Goal: Check status: Check status

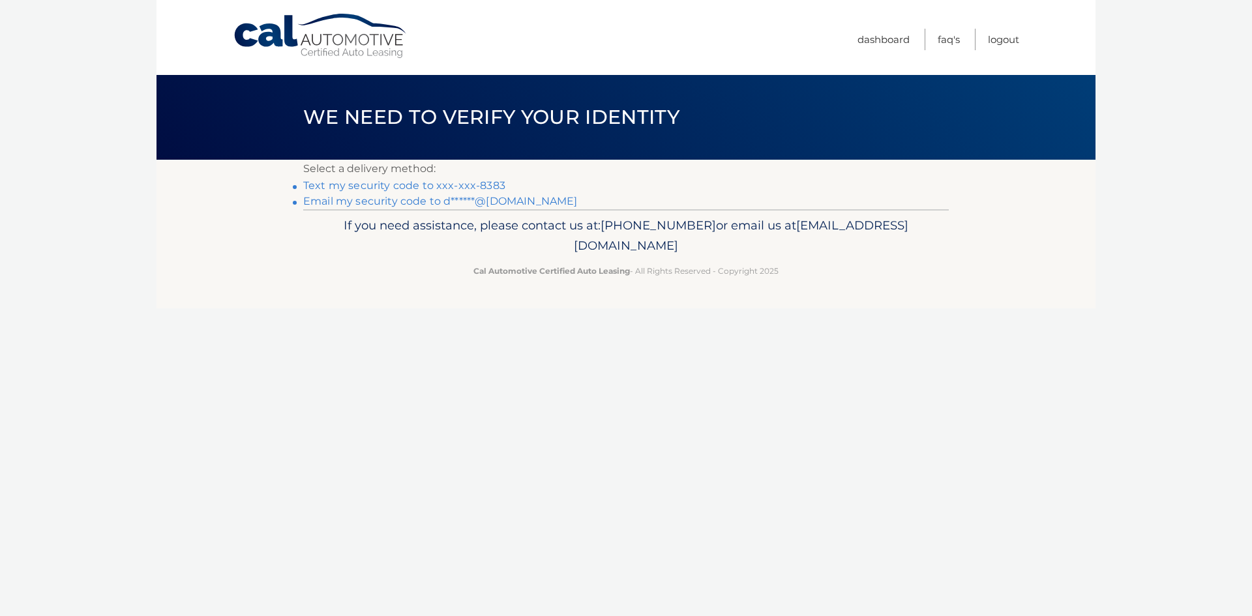
click at [453, 184] on link "Text my security code to xxx-xxx-8383" at bounding box center [404, 185] width 202 height 12
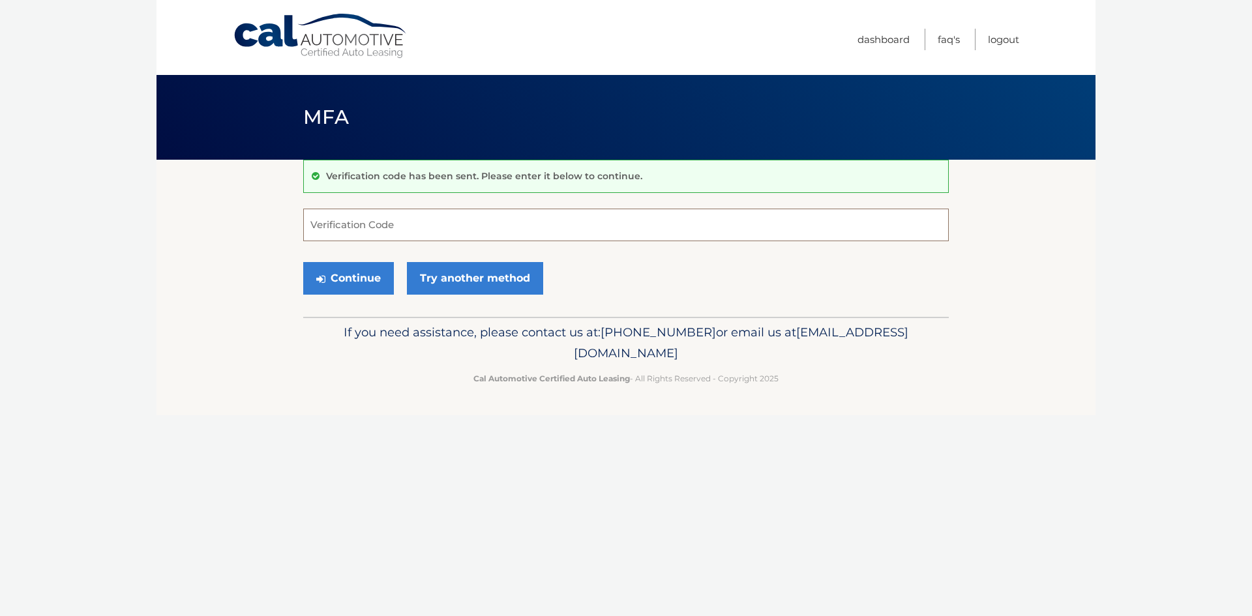
click at [449, 219] on input "Verification Code" at bounding box center [625, 225] width 645 height 33
type input "056143"
click at [372, 281] on button "Continue" at bounding box center [348, 278] width 91 height 33
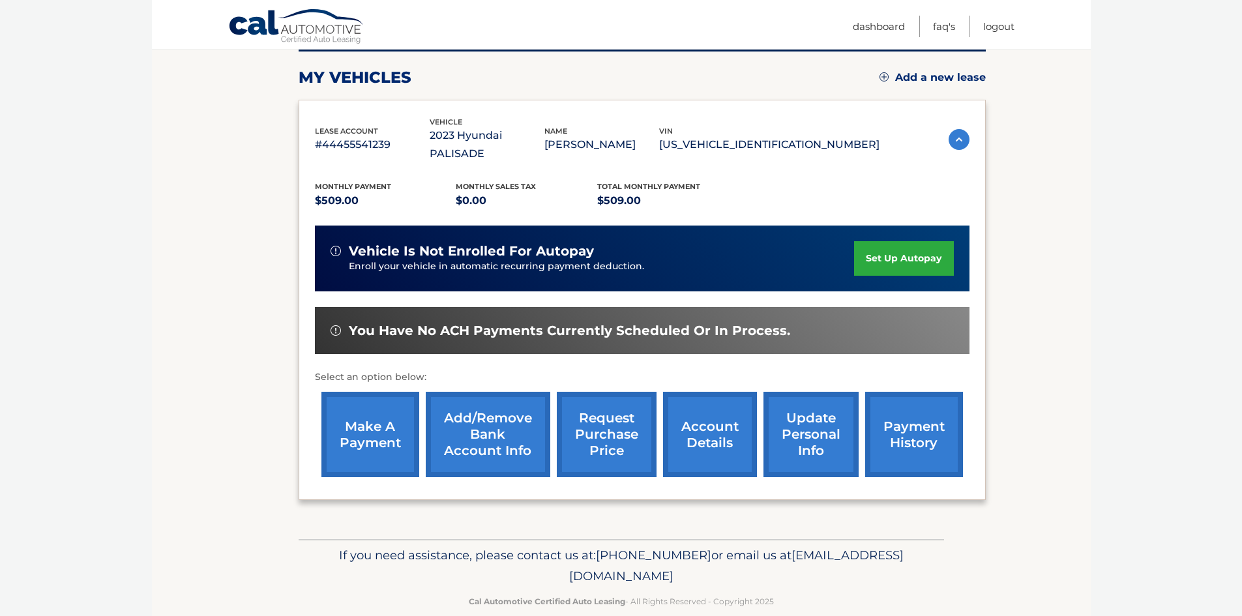
scroll to position [174, 0]
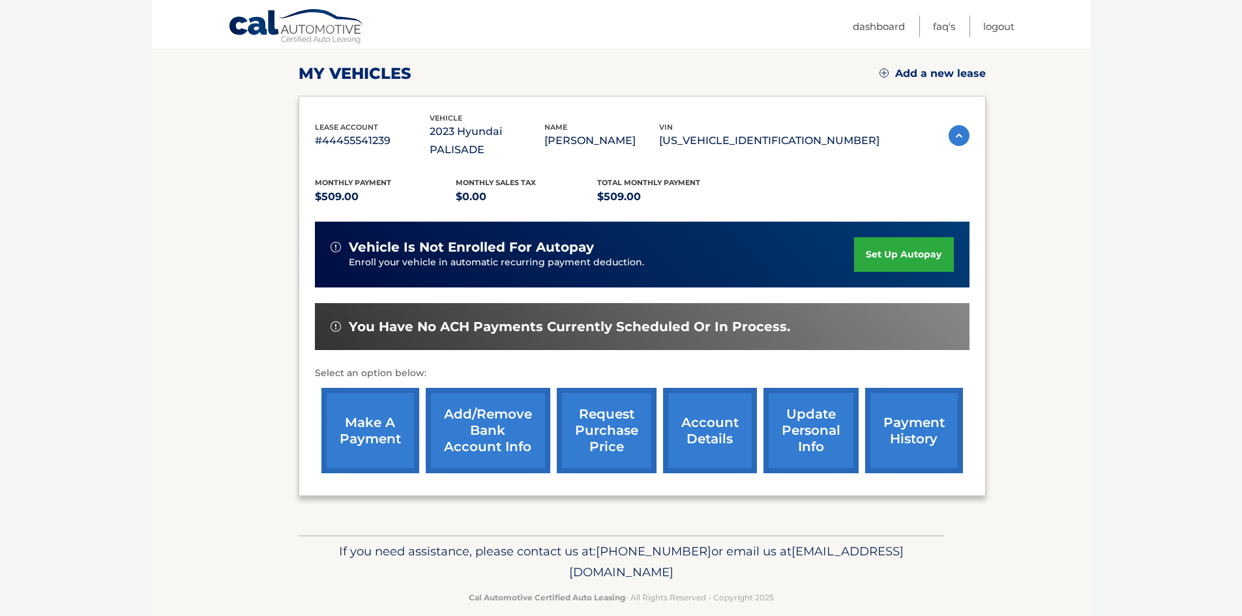
click at [716, 417] on link "account details" at bounding box center [710, 430] width 94 height 85
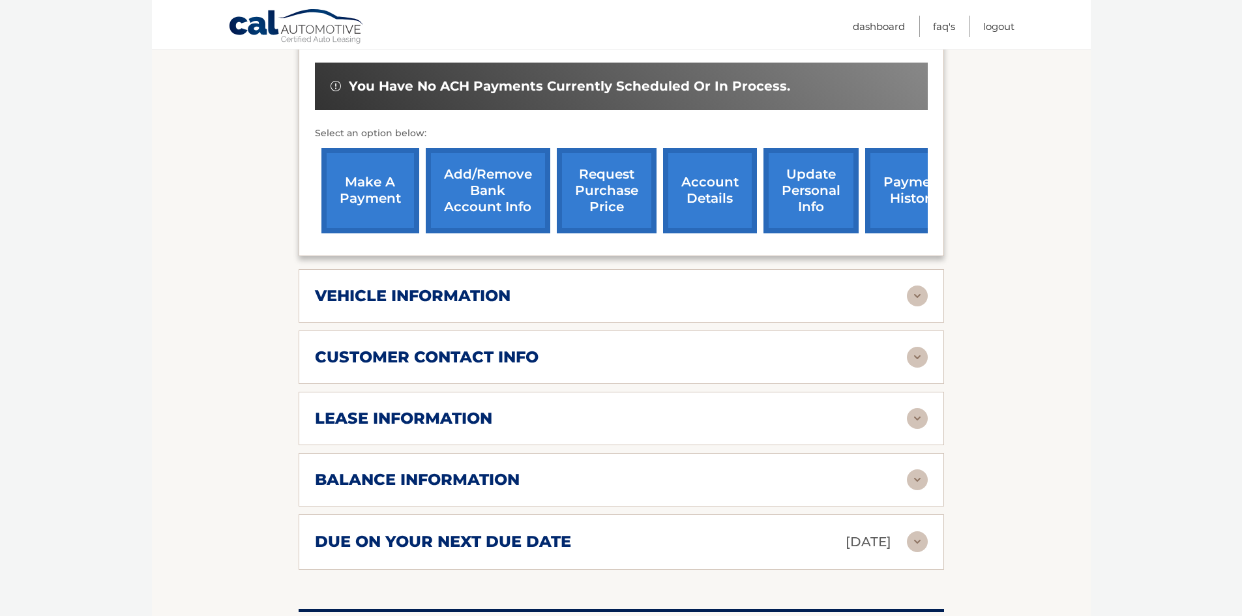
scroll to position [456, 0]
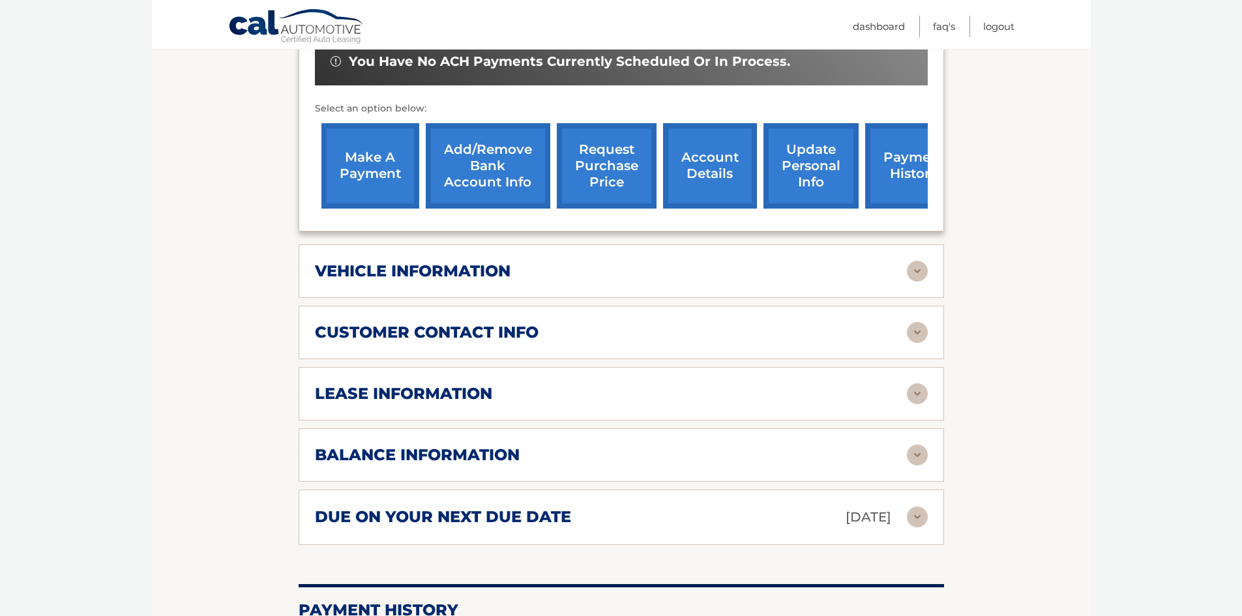
click at [717, 506] on div "due on your next due date Sep 21, 2025" at bounding box center [611, 517] width 592 height 23
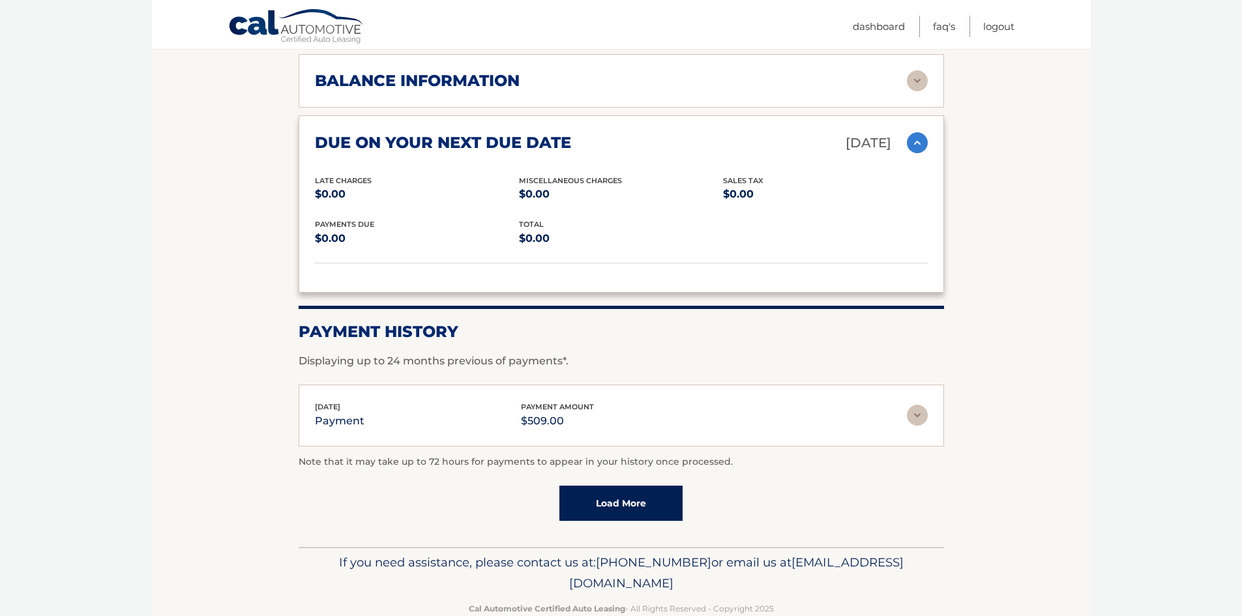
scroll to position [831, 0]
click at [640, 485] on link "Load More" at bounding box center [620, 502] width 123 height 35
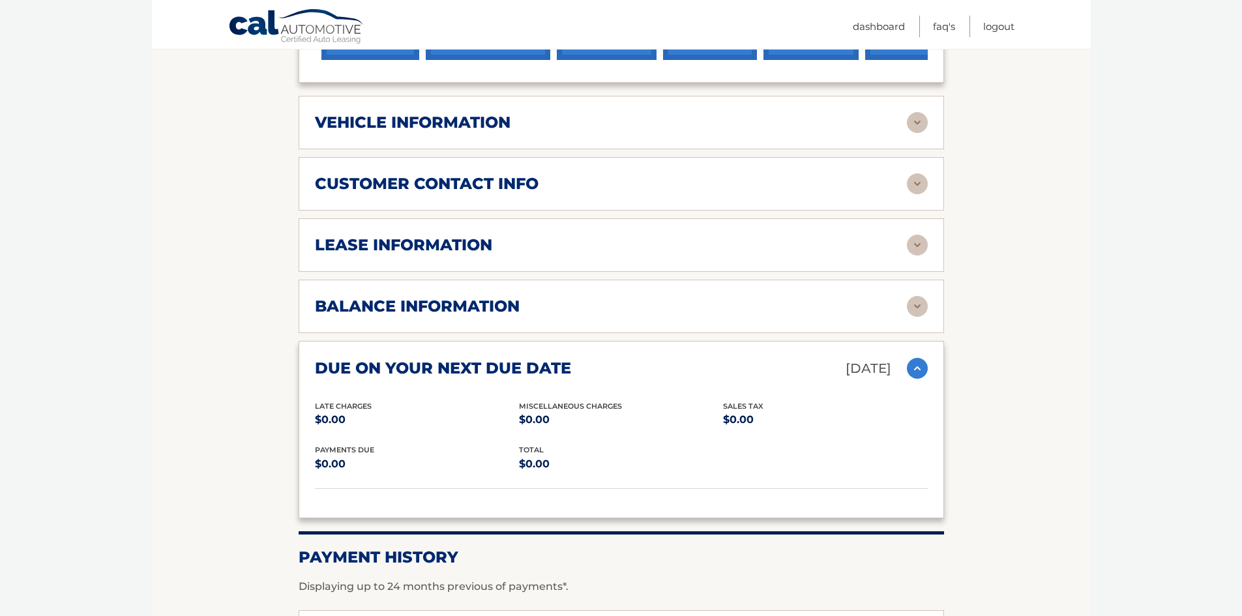
scroll to position [603, 0]
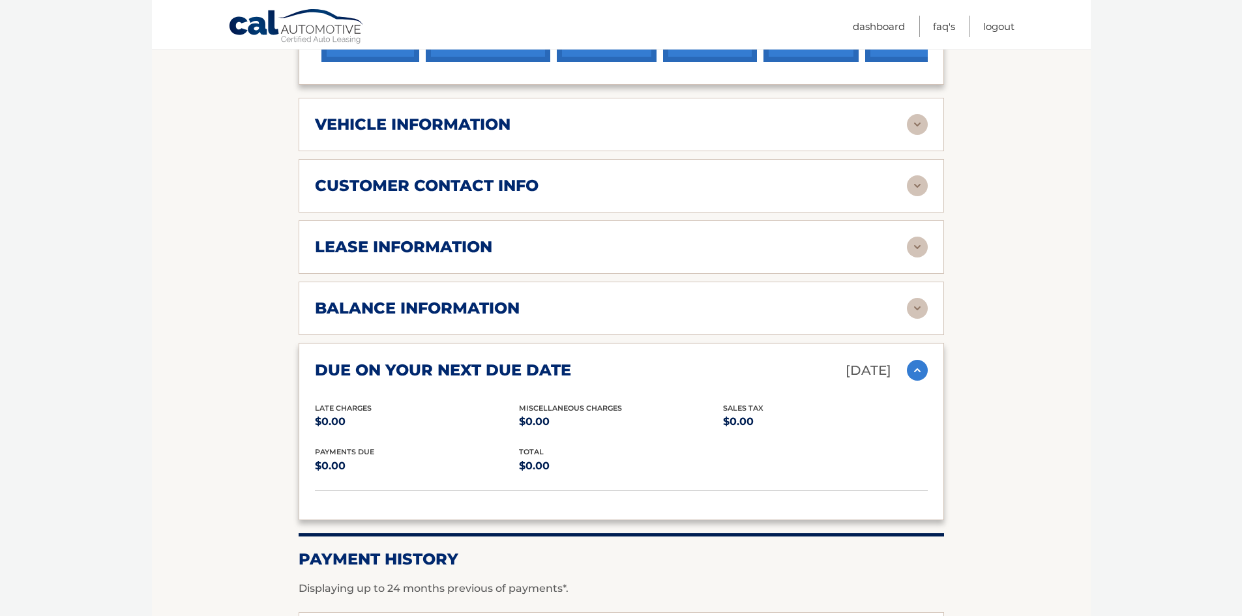
click at [537, 299] on div "balance information" at bounding box center [611, 309] width 592 height 20
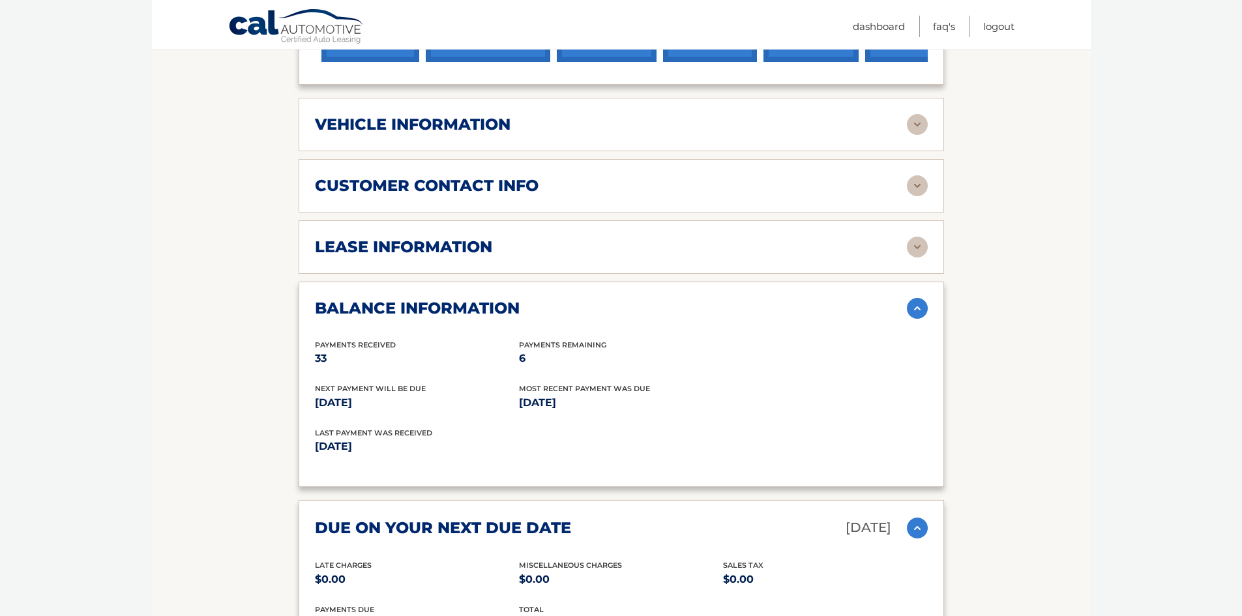
click at [557, 242] on div "lease information Contract Start Date Jan 21, 2023 Term 39 Maturity Date Apr 21…" at bounding box center [621, 246] width 645 height 53
click at [559, 237] on div "lease information" at bounding box center [611, 247] width 592 height 20
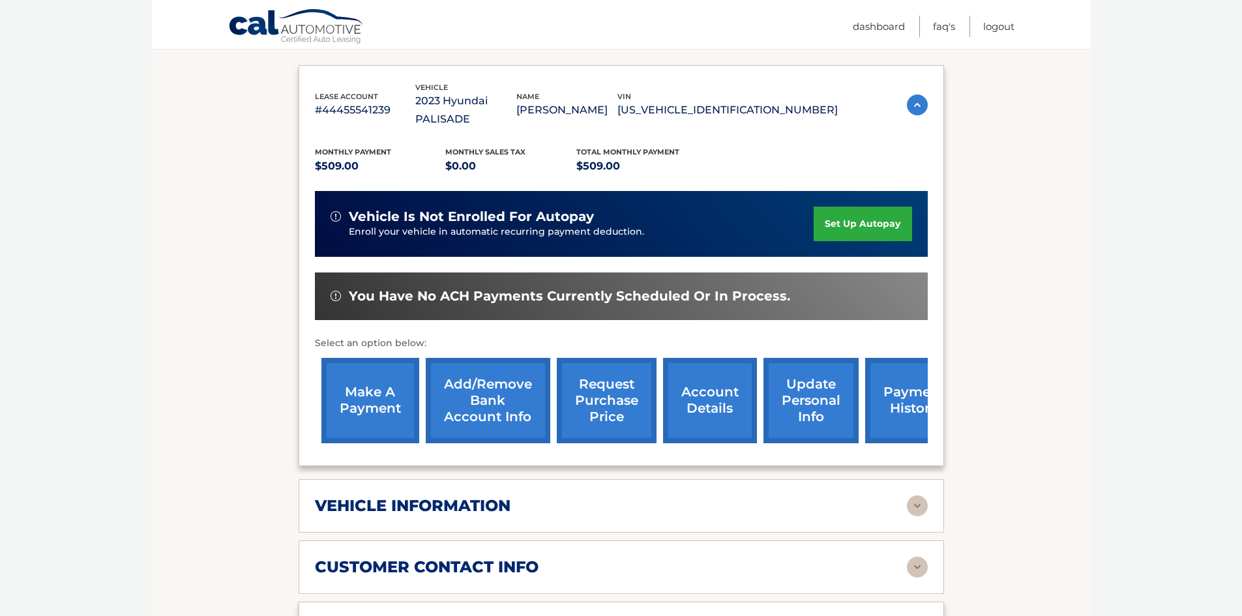
scroll to position [222, 0]
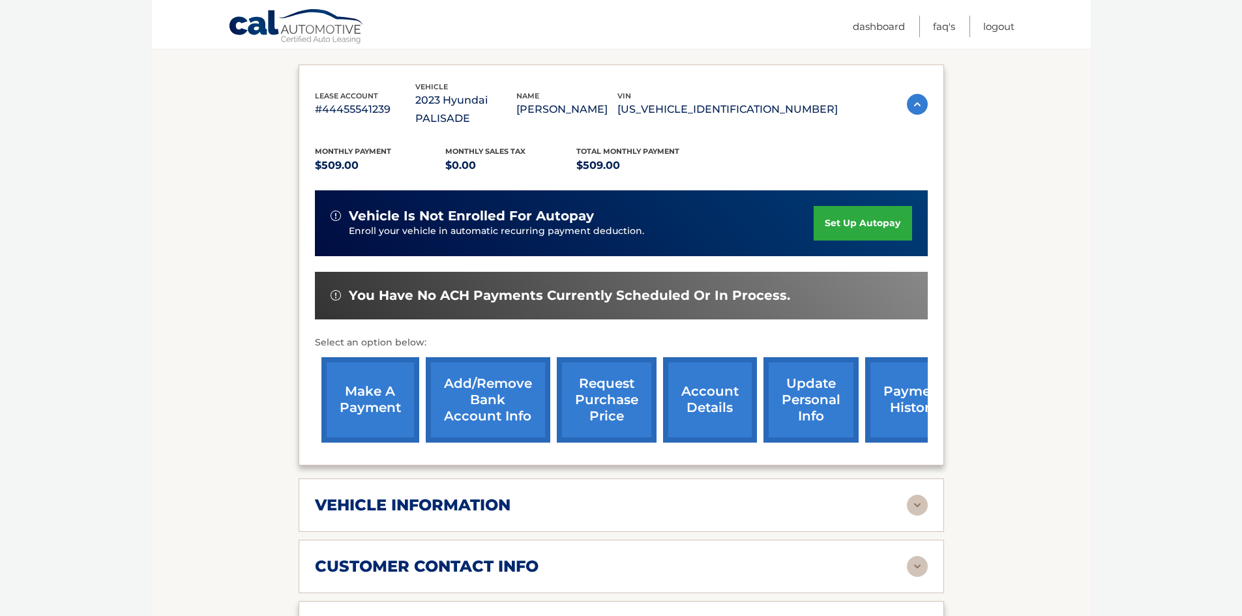
click at [623, 389] on link "request purchase price" at bounding box center [607, 399] width 100 height 85
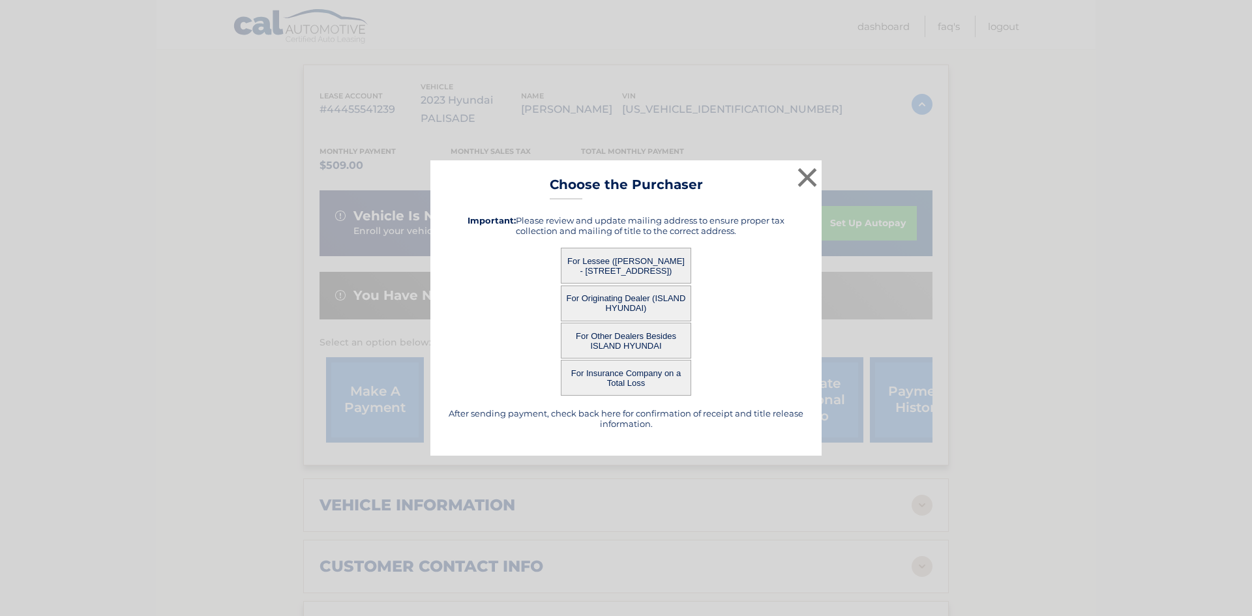
click at [622, 260] on button "For Lessee (DENISE VENEZIANO - 59 LEEDS ST, , STATEN ISLAND, NY 10306)" at bounding box center [626, 266] width 130 height 36
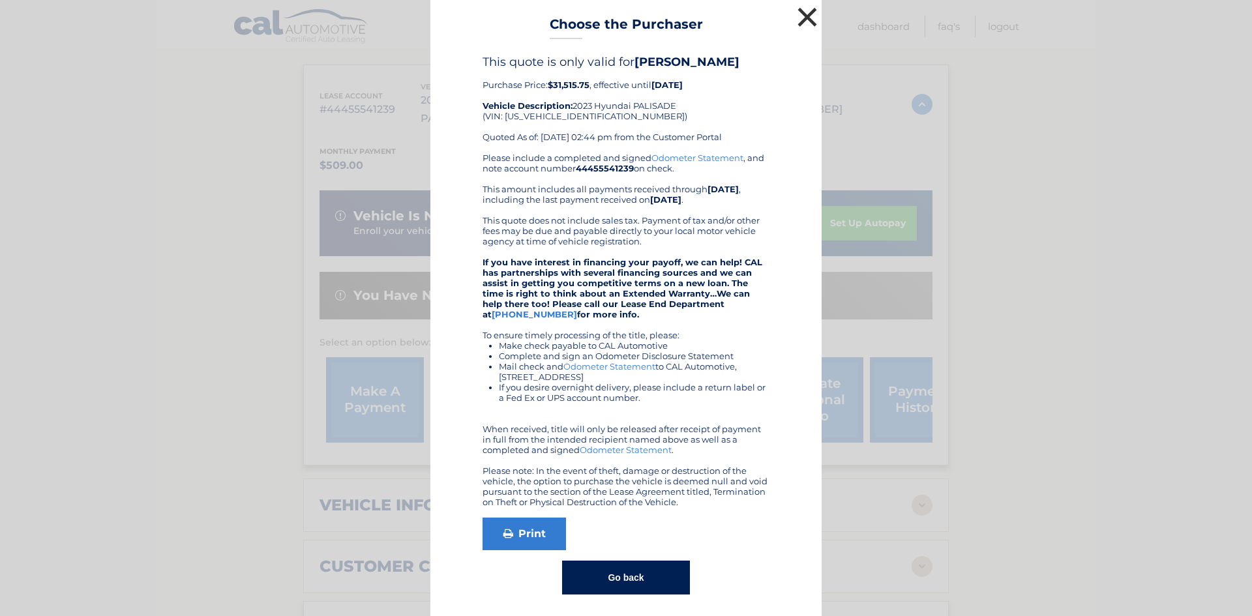
click at [799, 7] on button "×" at bounding box center [807, 17] width 26 height 26
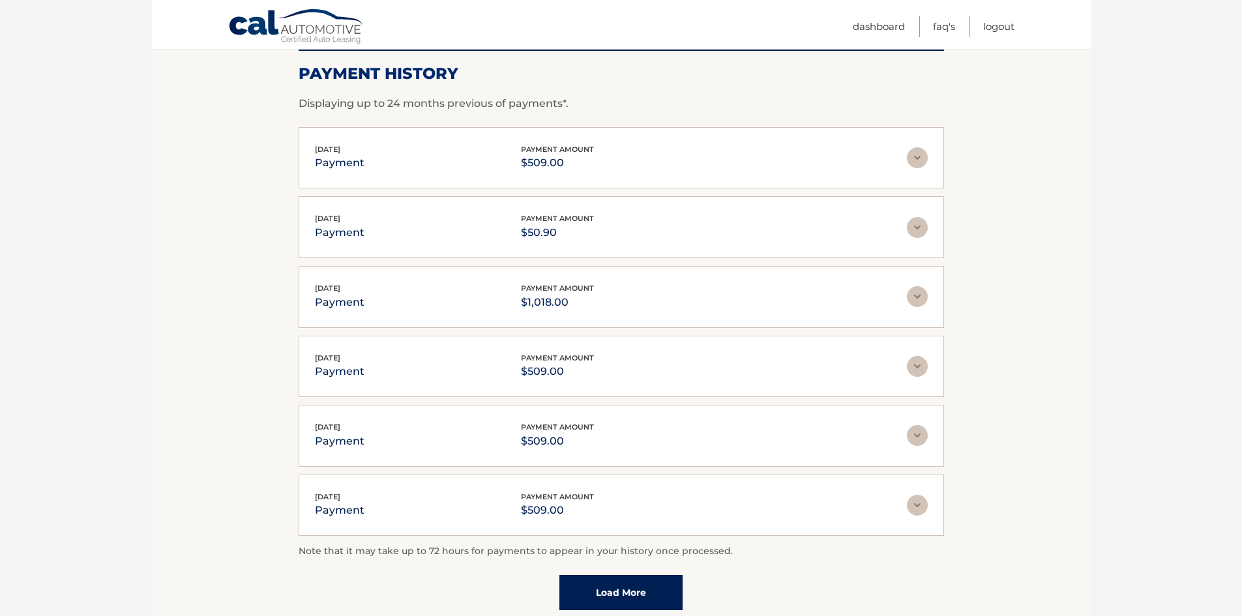
scroll to position [1461, 0]
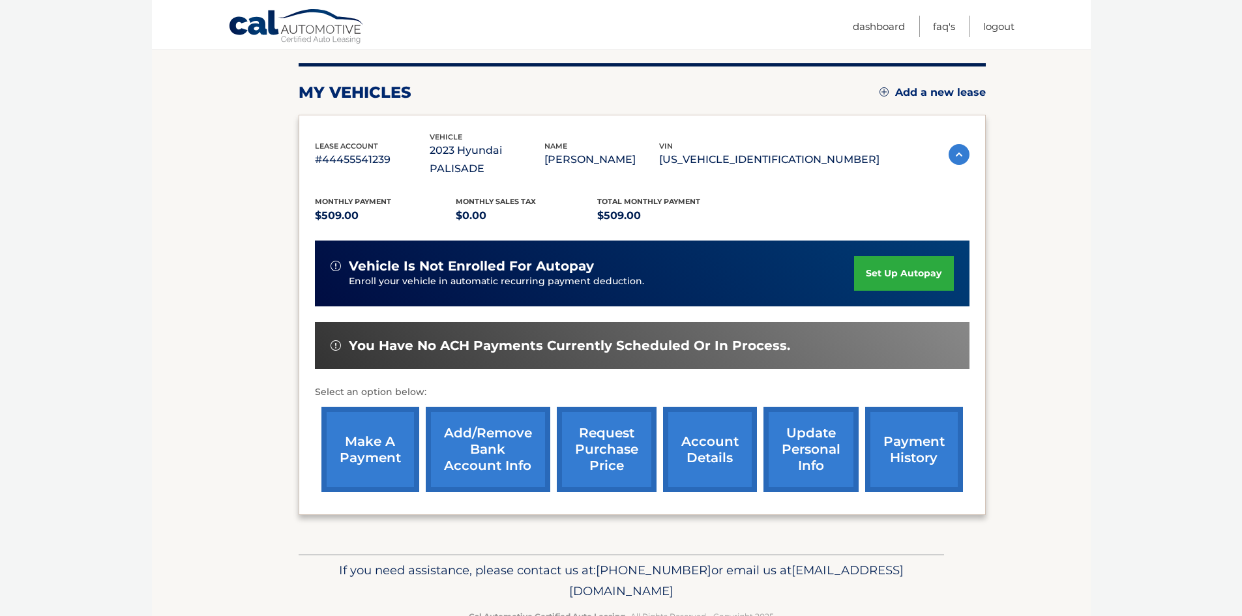
scroll to position [174, 0]
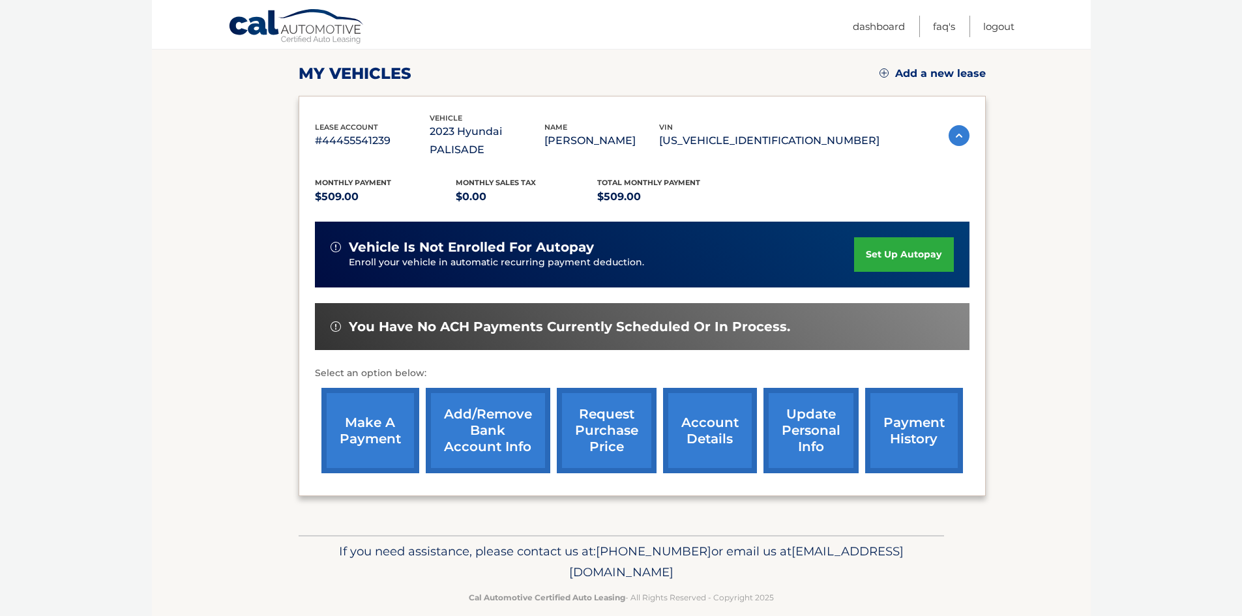
click at [906, 400] on link "payment history" at bounding box center [914, 430] width 98 height 85
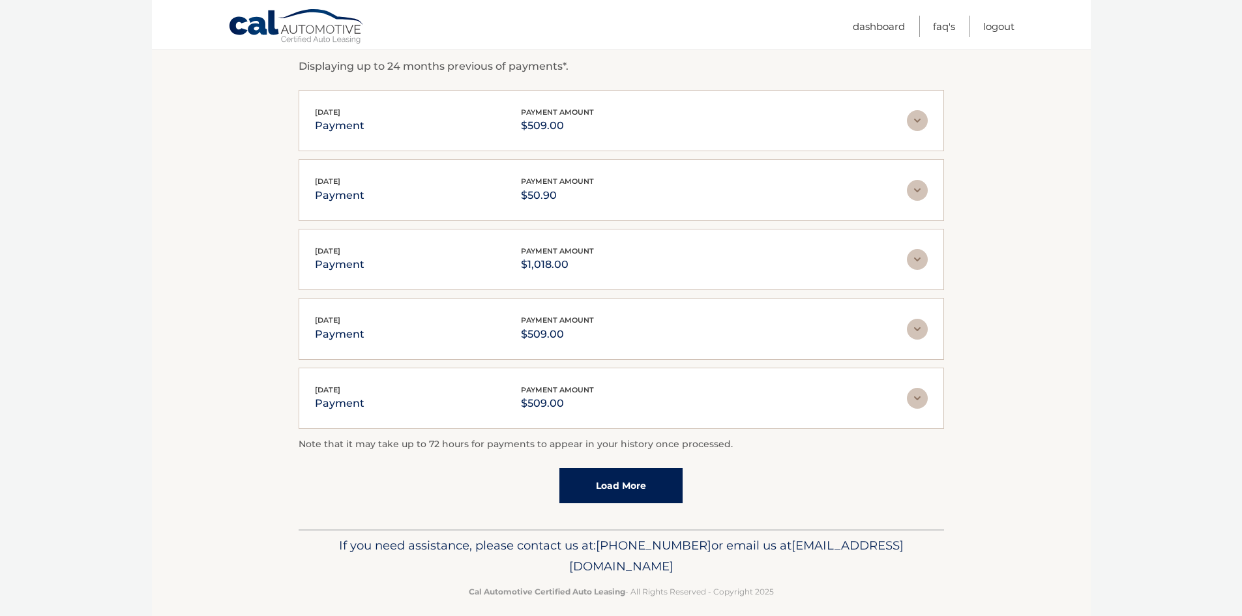
scroll to position [241, 0]
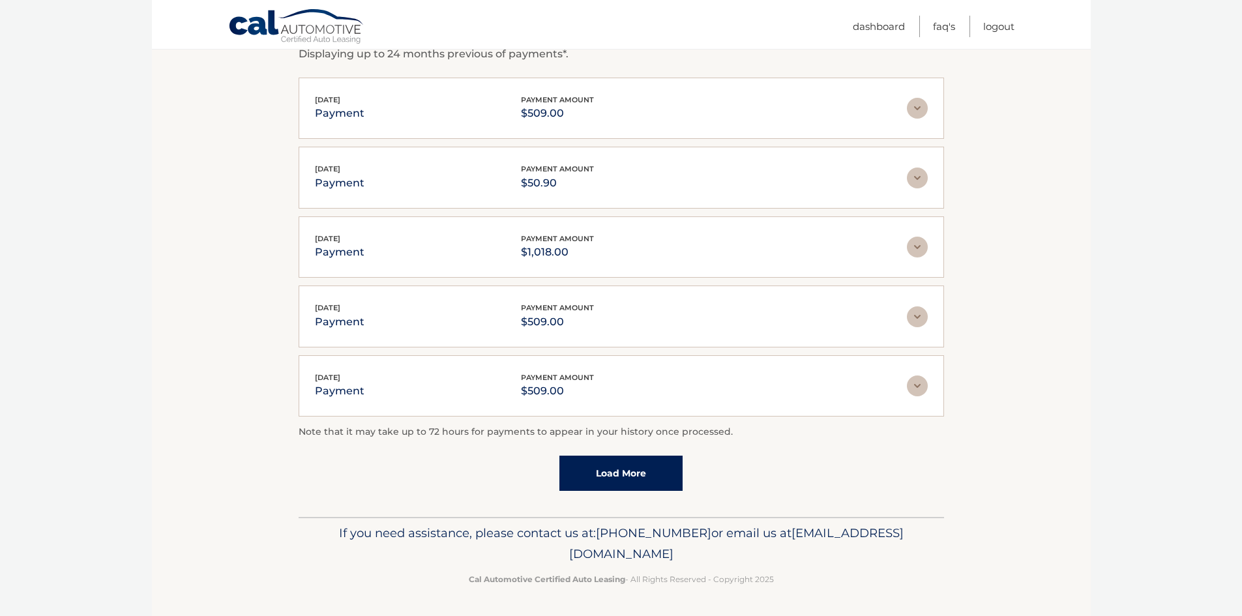
click at [653, 478] on link "Load More" at bounding box center [620, 473] width 123 height 35
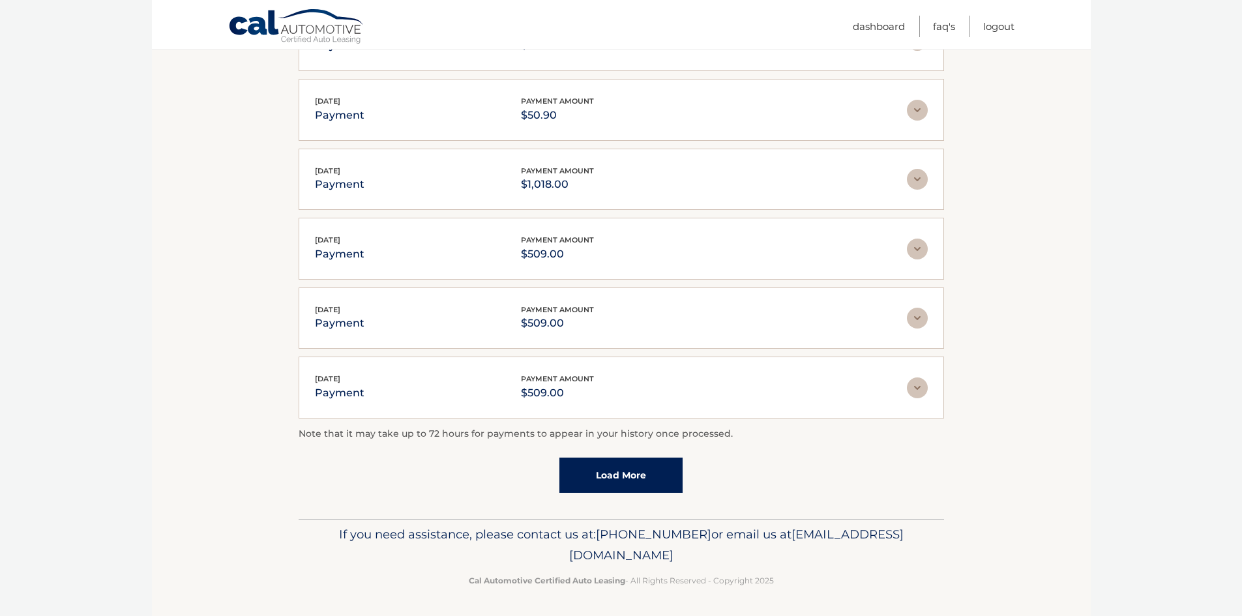
scroll to position [310, 0]
click at [662, 467] on link "Load More" at bounding box center [620, 473] width 123 height 35
click at [0, 0] on div "Mar 10, 2025 payment payment amount $509.00" at bounding box center [0, 0] width 0 height 0
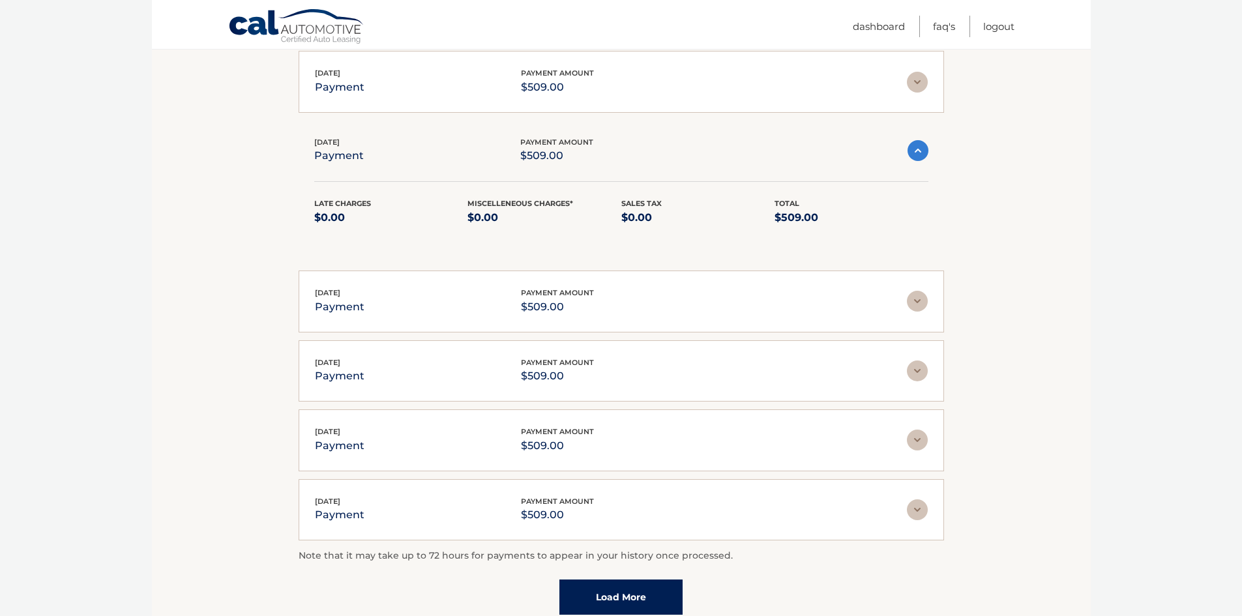
scroll to position [653, 0]
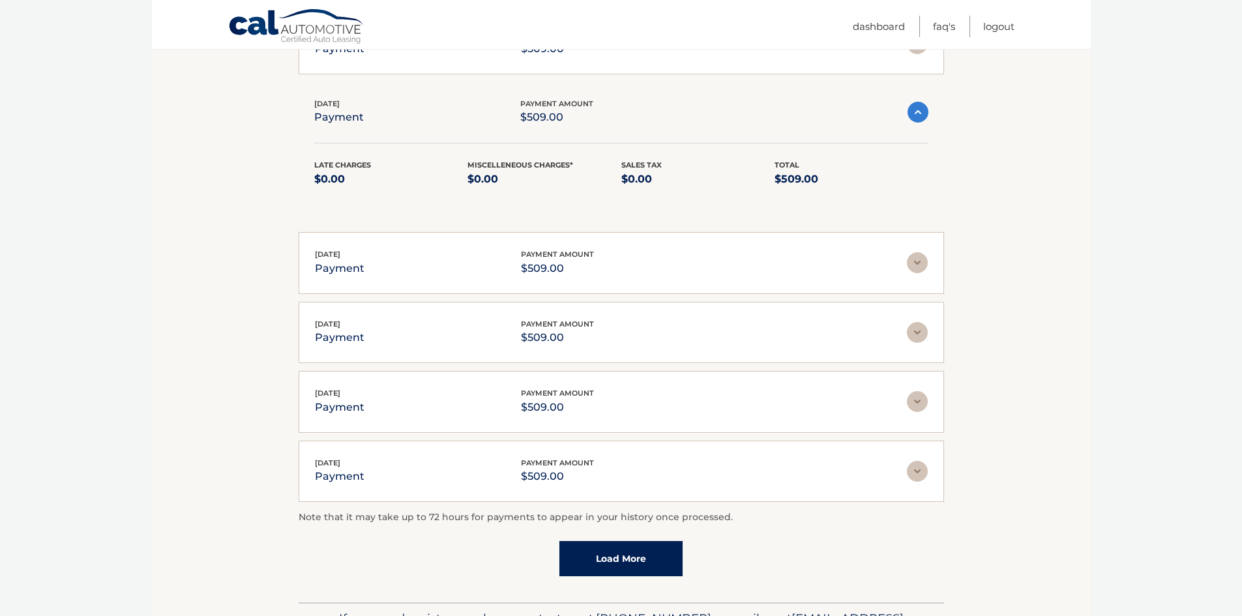
click at [638, 550] on link "Load More" at bounding box center [620, 558] width 123 height 35
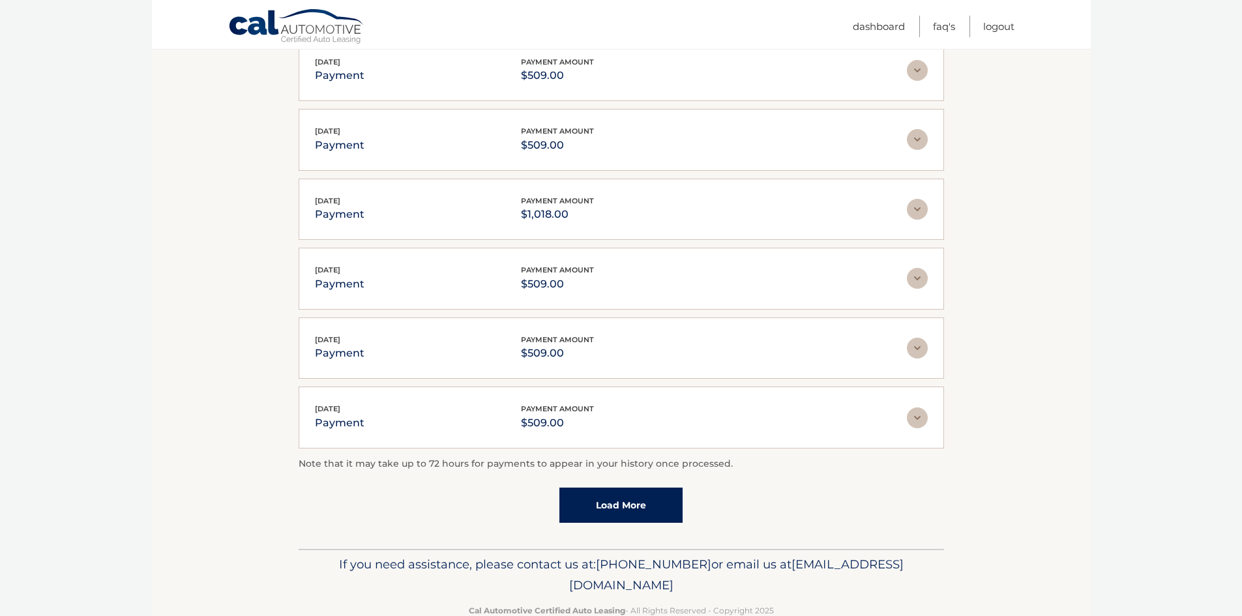
scroll to position [1052, 0]
click at [638, 497] on link "Load More" at bounding box center [620, 506] width 123 height 35
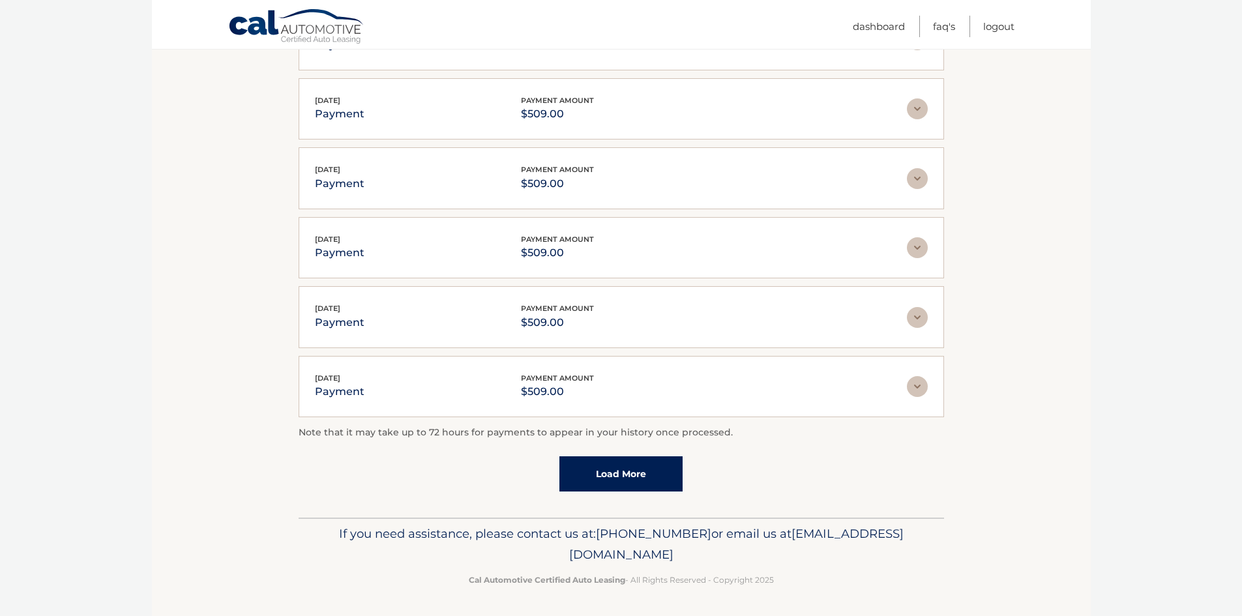
scroll to position [1432, 0]
click at [639, 482] on link "Load More" at bounding box center [620, 473] width 123 height 35
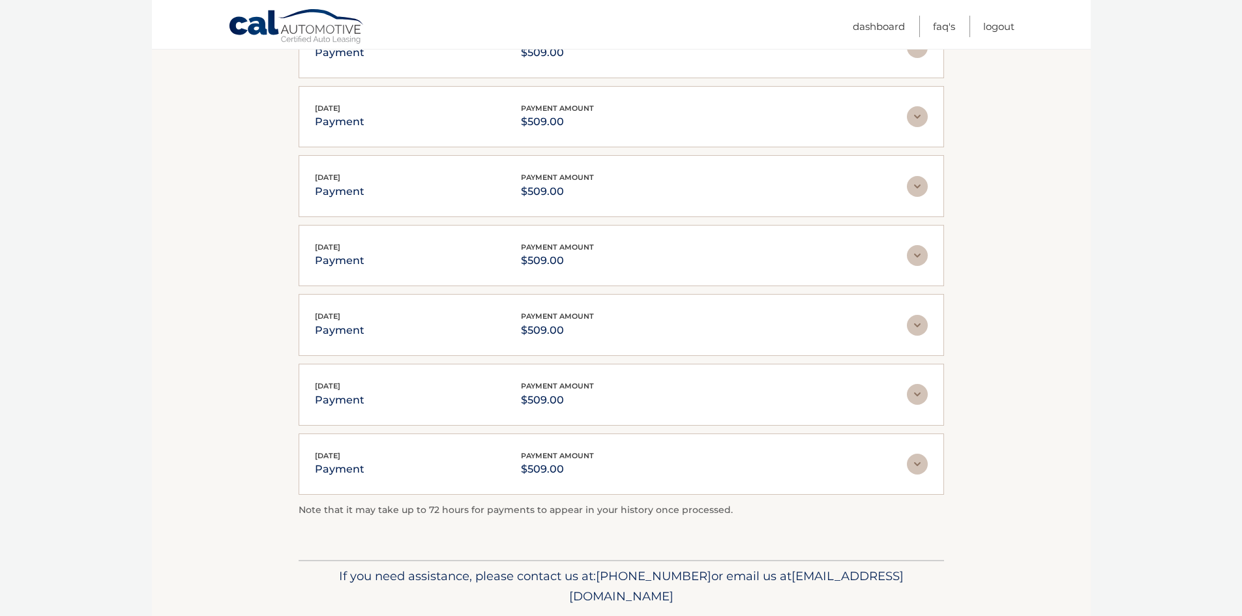
scroll to position [1606, 0]
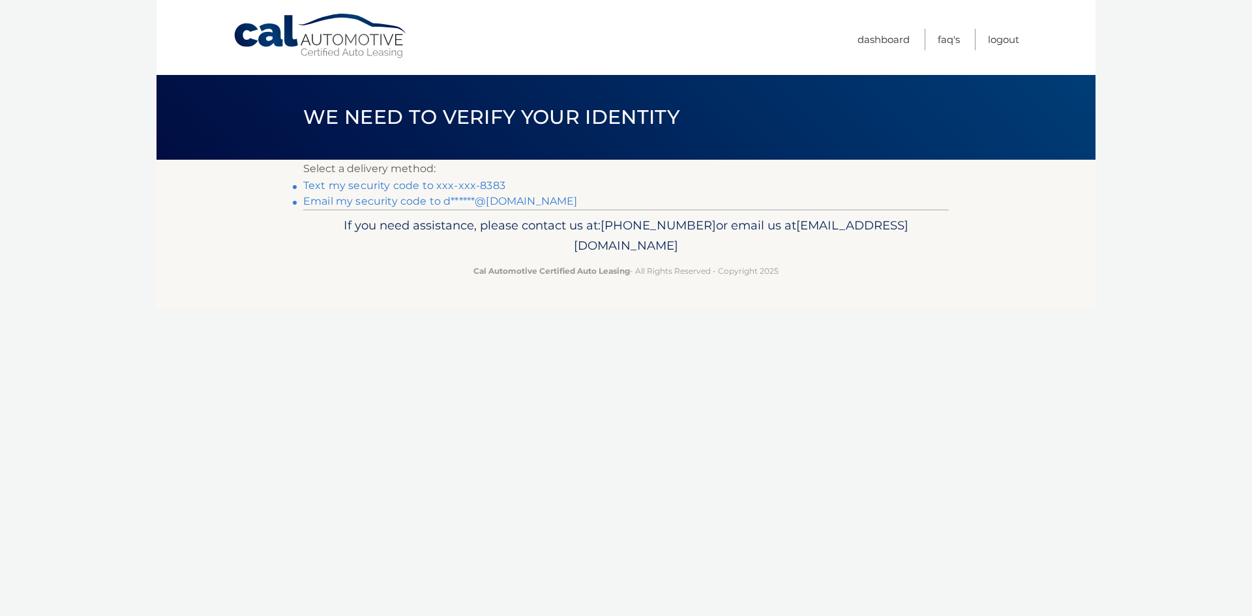
click at [38, 4] on body "Cal Automotive Menu Dashboard FAQ's Logout" at bounding box center [626, 308] width 1252 height 616
